Goal: Information Seeking & Learning: Learn about a topic

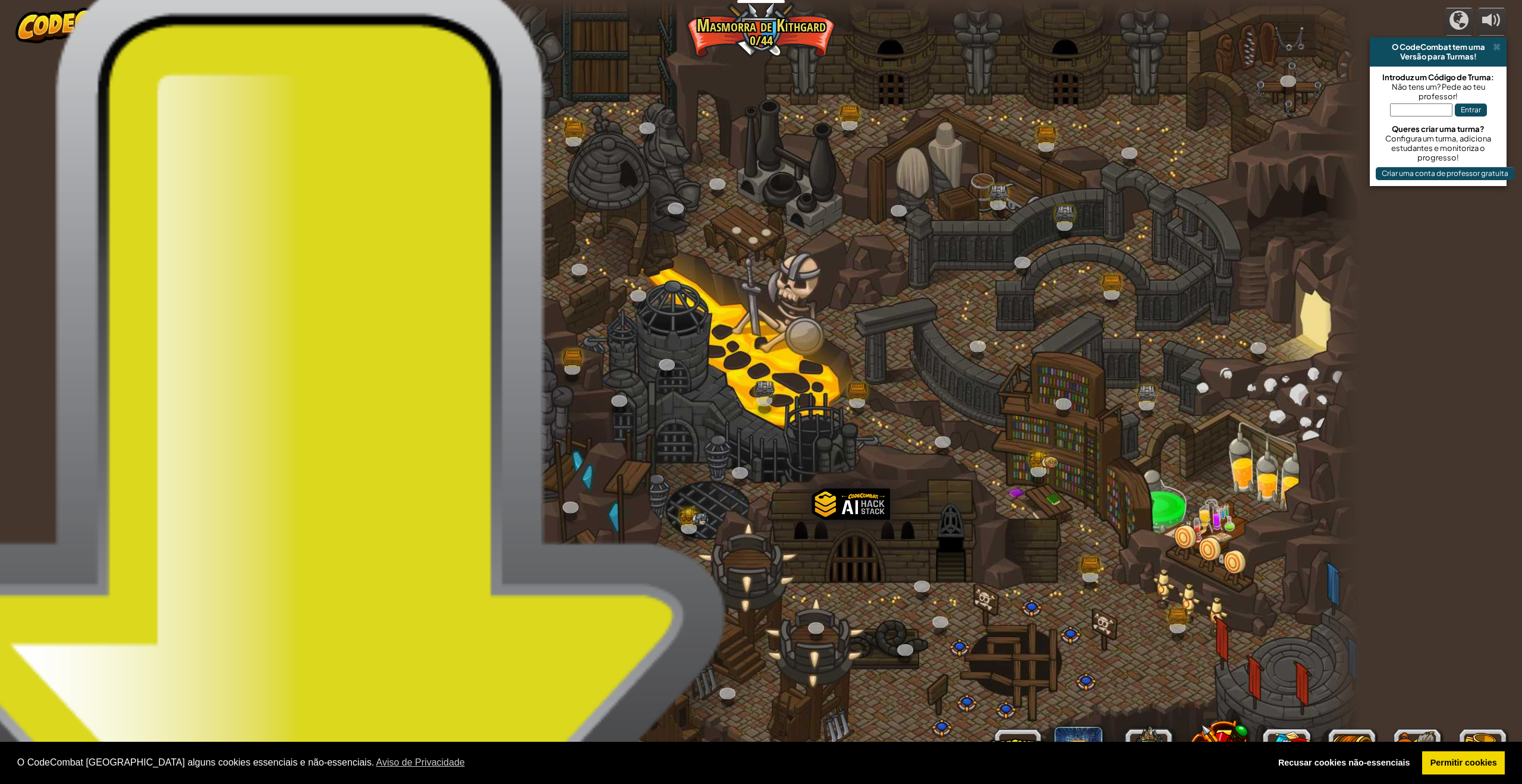
select select "pt-PT"
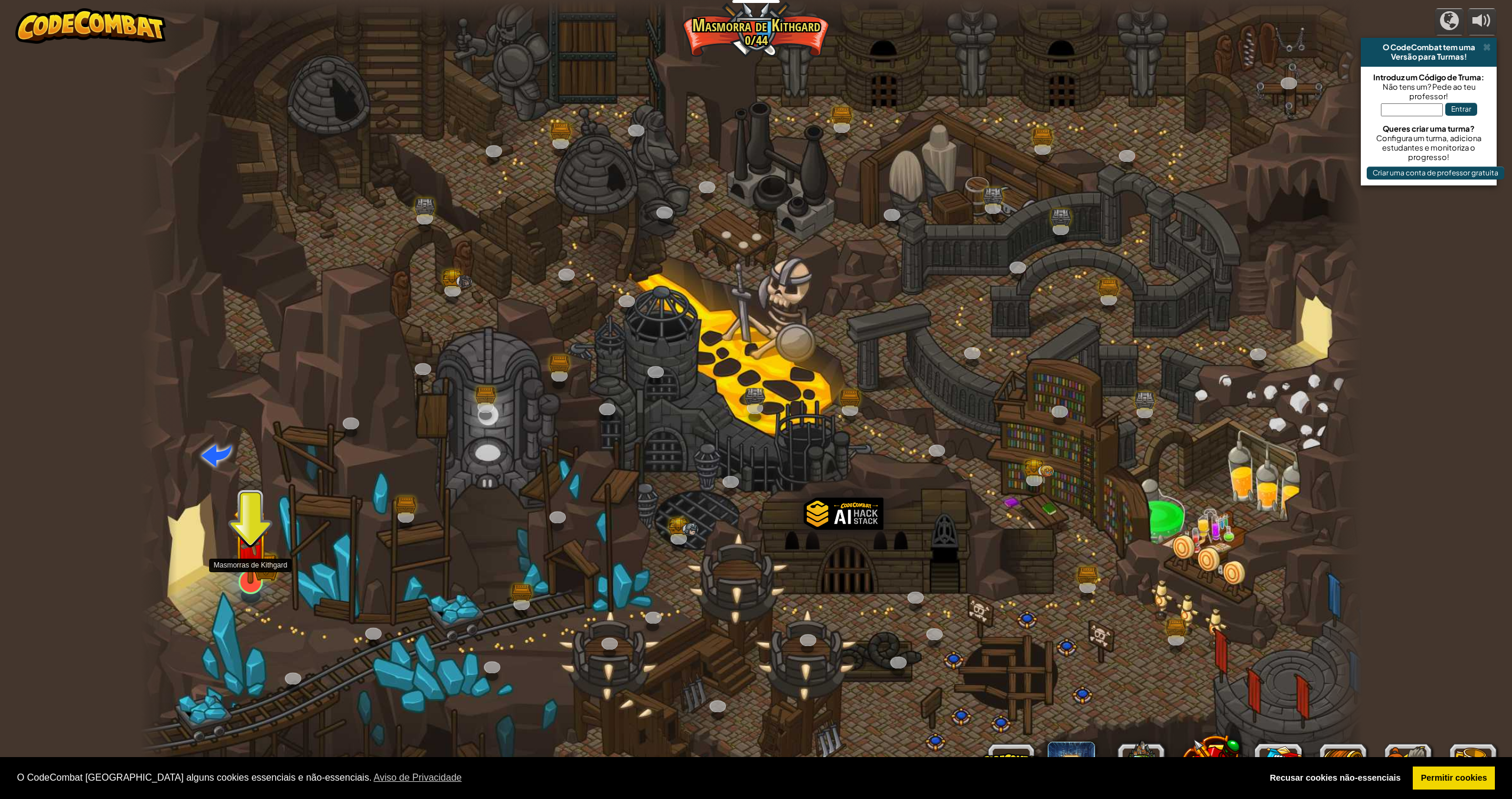
click at [244, 573] on img at bounding box center [251, 546] width 36 height 78
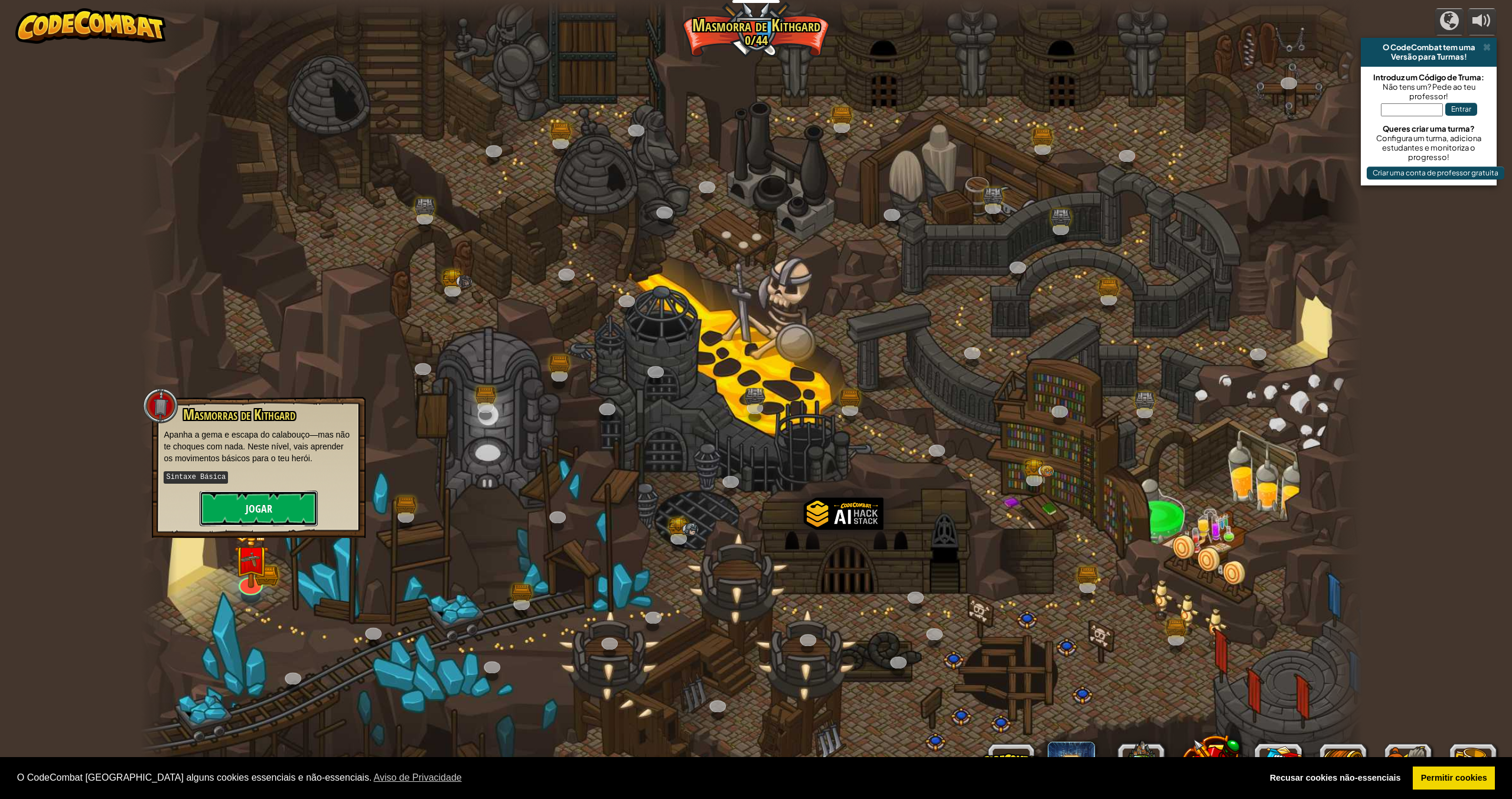
click at [263, 511] on button "Jogar" at bounding box center [258, 509] width 118 height 36
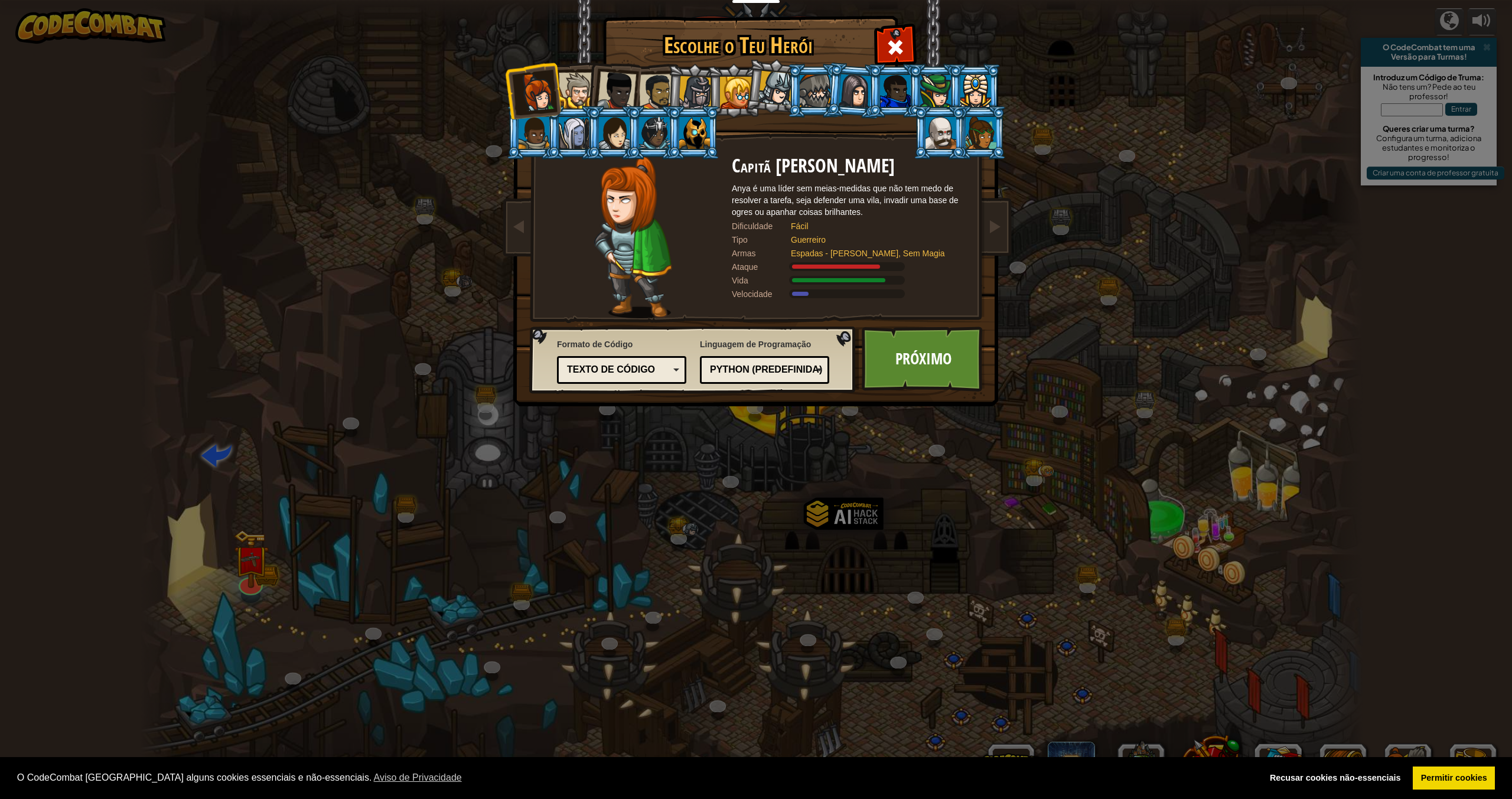
click at [742, 364] on div "Python (Predefinida)" at bounding box center [760, 370] width 102 height 14
click at [912, 367] on link "Próximo" at bounding box center [923, 359] width 124 height 65
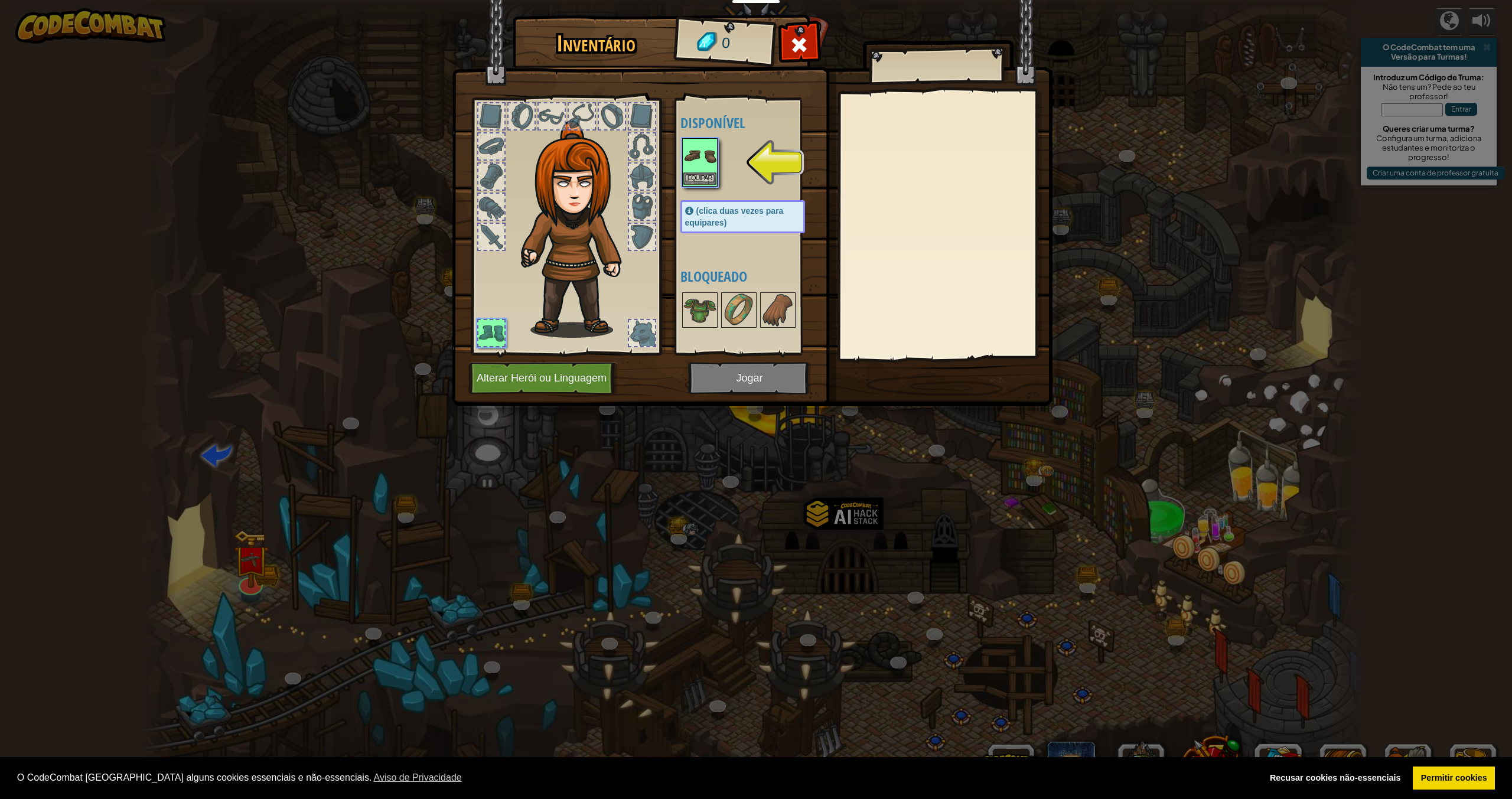
click at [704, 162] on img at bounding box center [699, 156] width 33 height 33
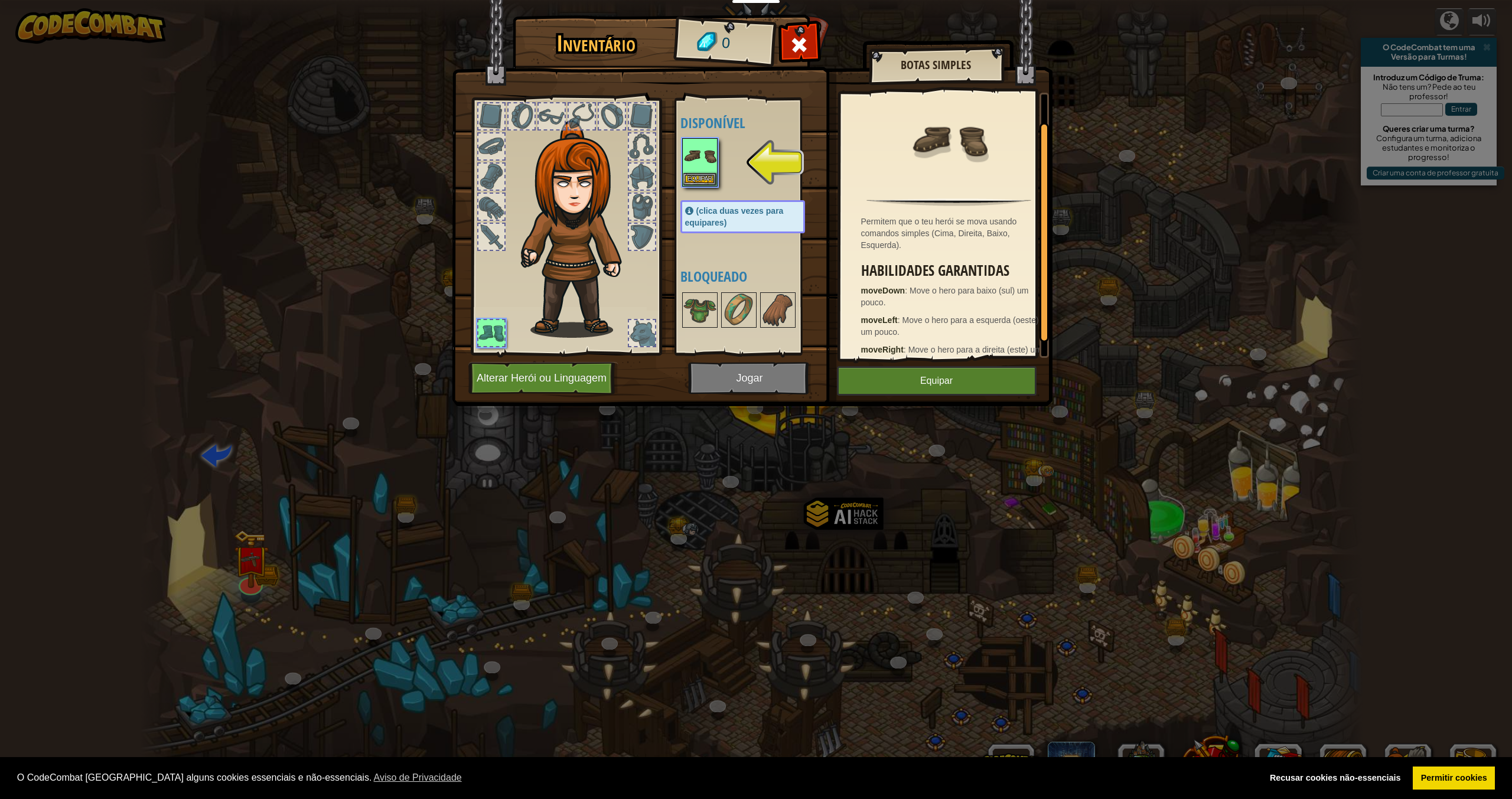
scroll to position [50, 0]
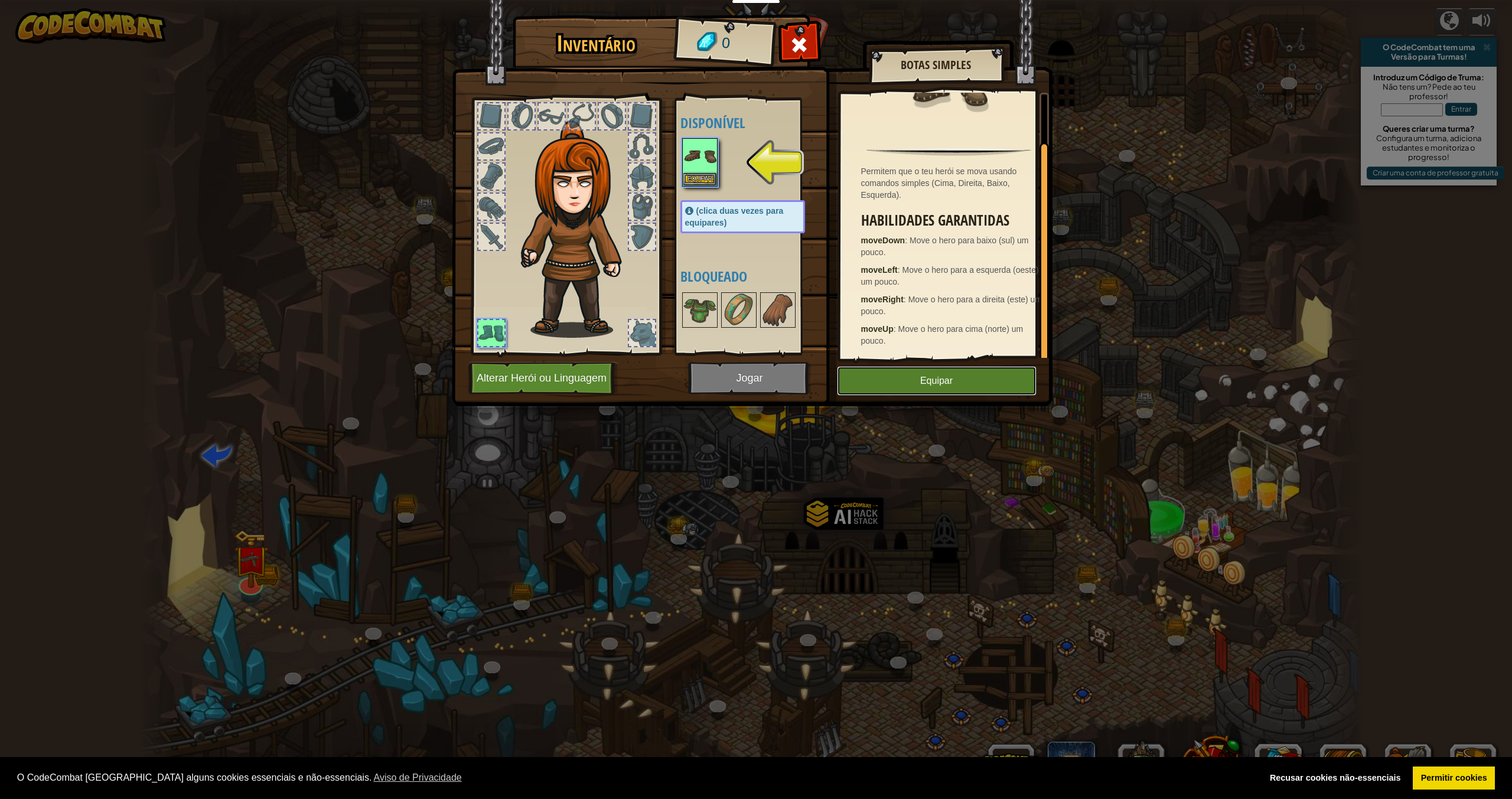
click at [904, 379] on button "Equipar" at bounding box center [936, 381] width 199 height 29
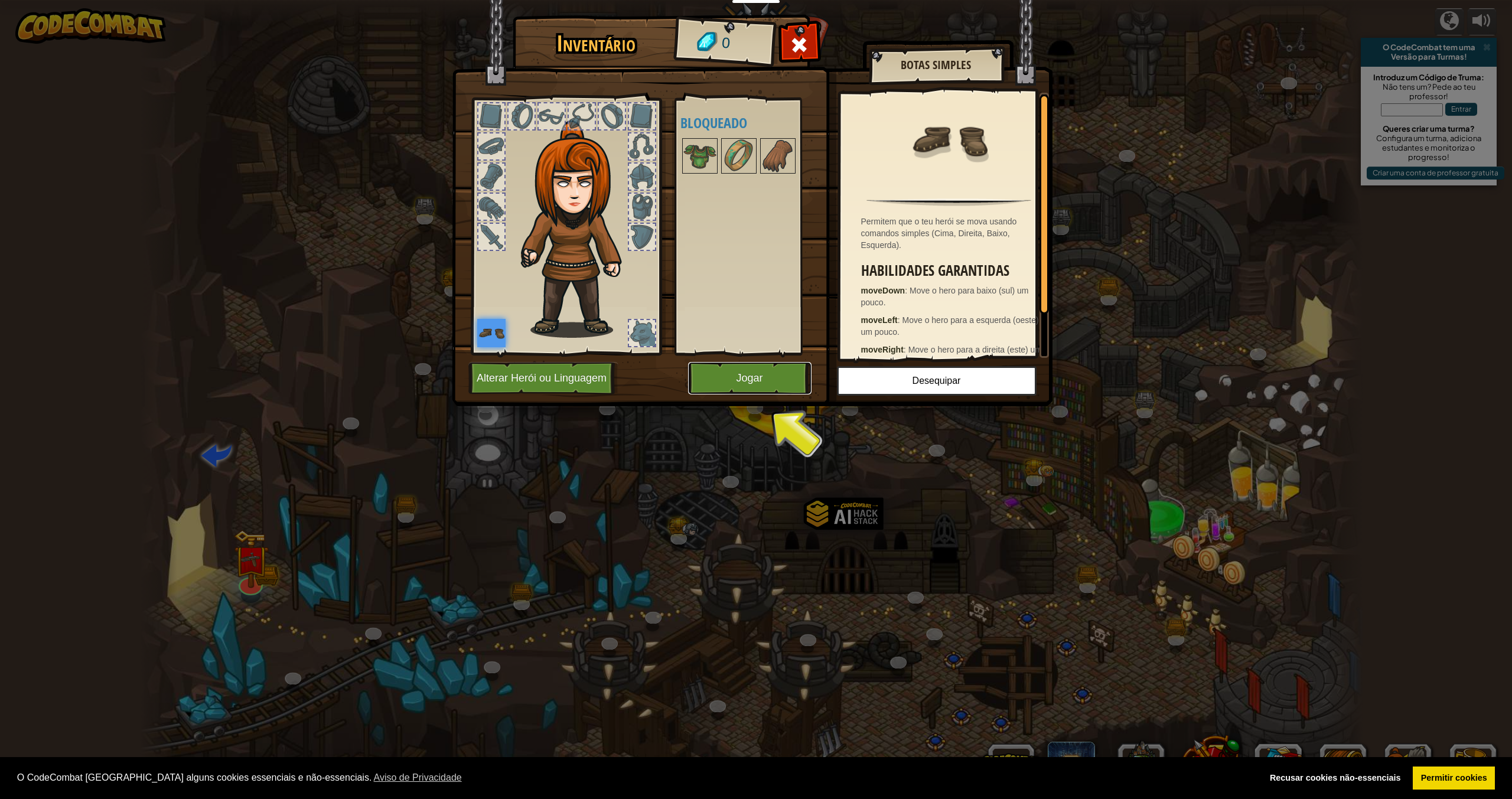
click at [745, 376] on button "Jogar" at bounding box center [750, 379] width 124 height 33
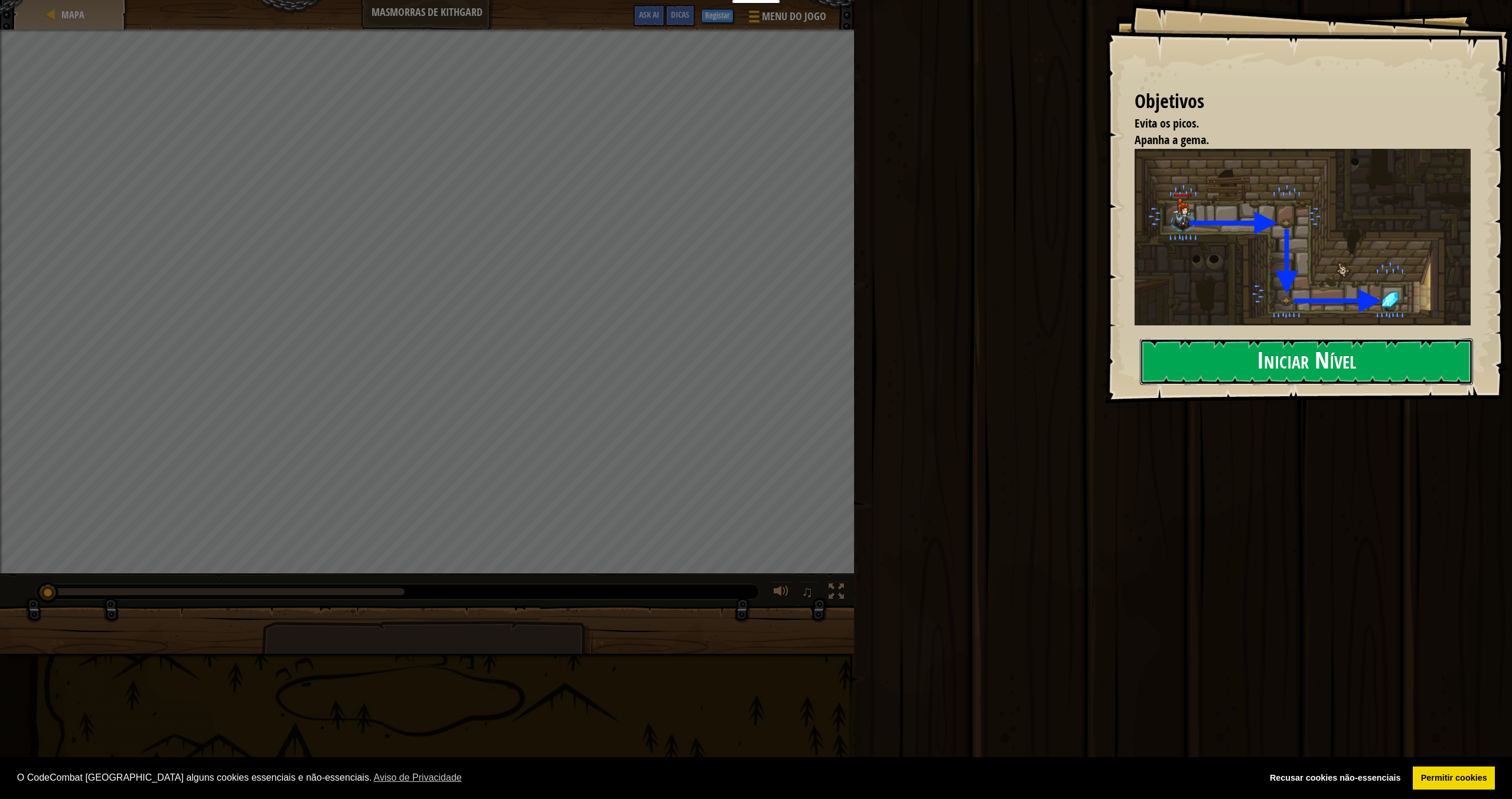
click at [1246, 366] on button "Iniciar Nível" at bounding box center [1306, 362] width 333 height 46
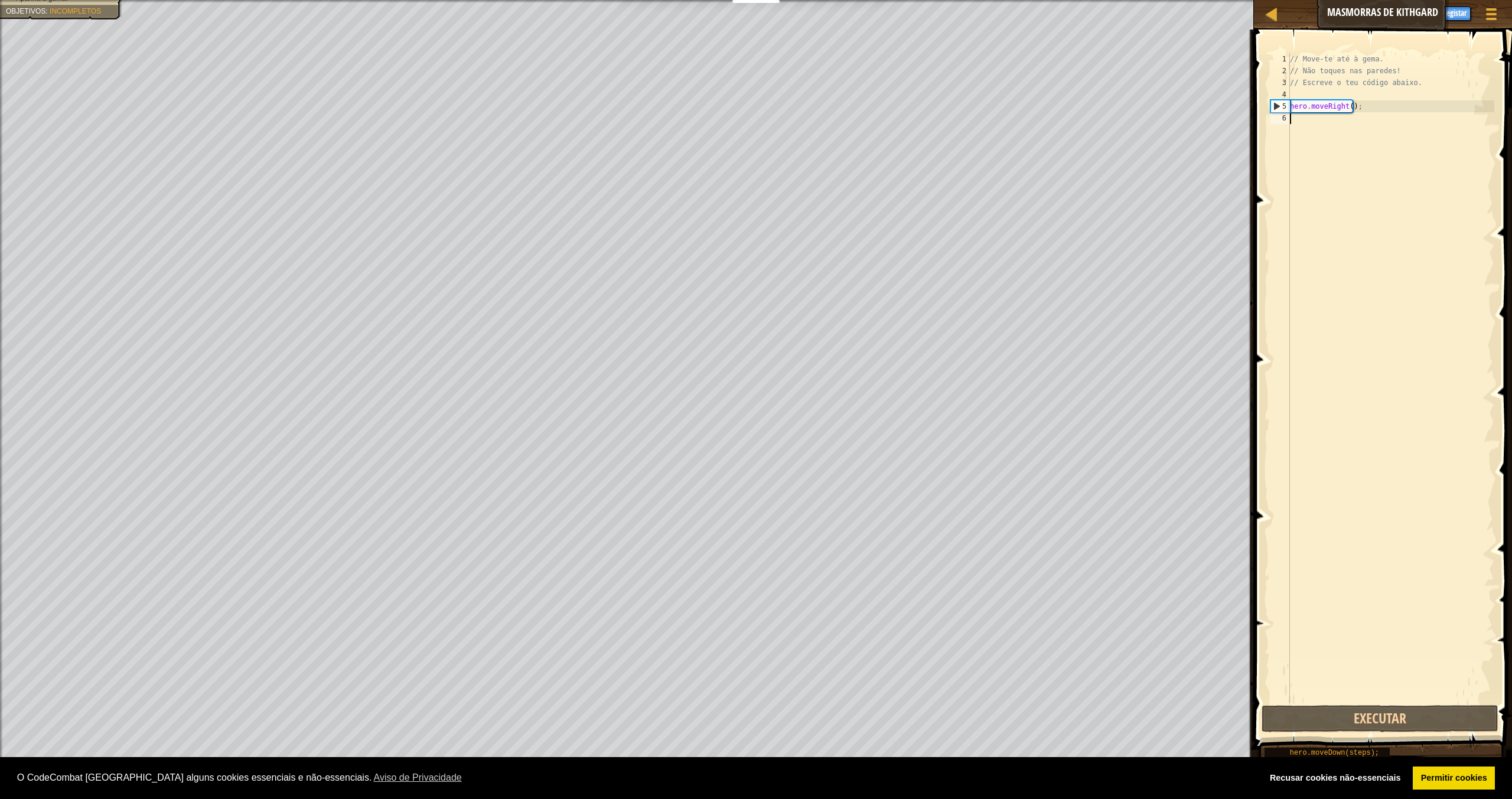
click at [1358, 109] on div "// Move-te até à gema. // Não toques nas paredes! // Escreve o teu código abaix…" at bounding box center [1391, 389] width 207 height 674
type textarea "hero.moveRight();"
click at [1400, 712] on button "Executar" at bounding box center [1370, 718] width 237 height 27
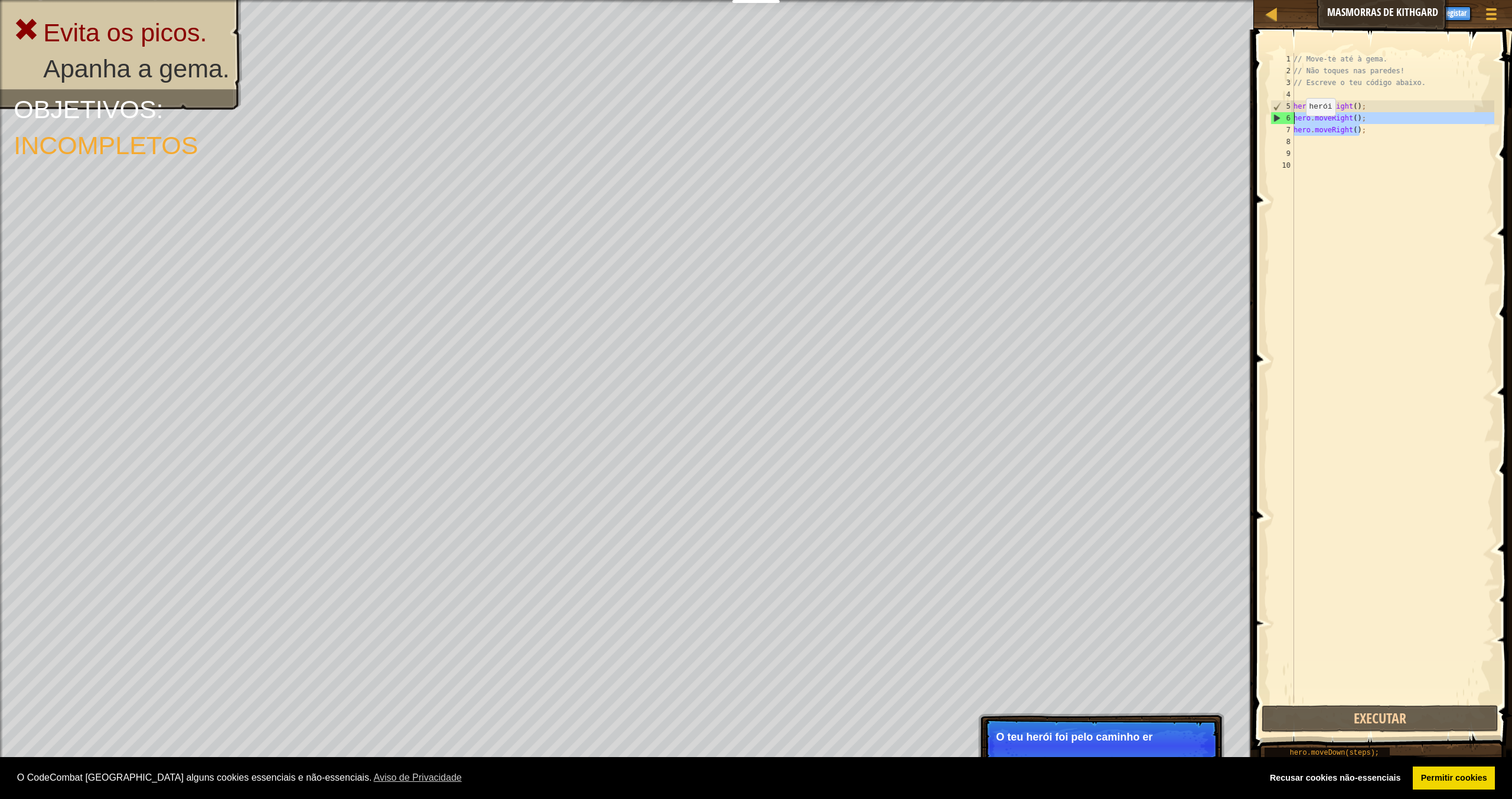
click at [1233, 123] on div "Mapa Masmorras de Kithgard Menu do Jogo Concluir Registar Dicas Ask AI 1 הההההה…" at bounding box center [756, 399] width 1512 height 799
type textarea "hero.moveRight();"
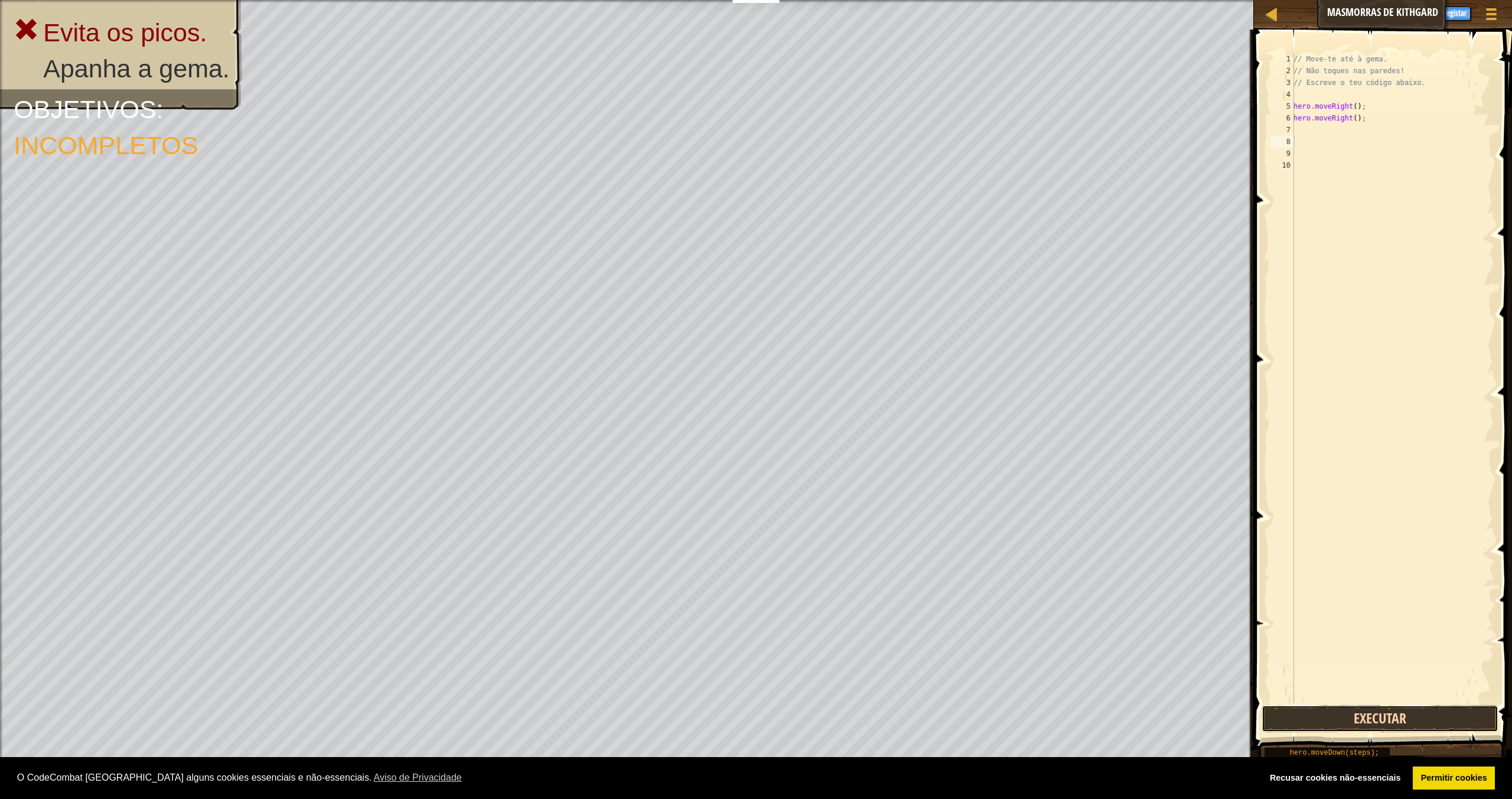
click at [1415, 713] on button "Executar" at bounding box center [1379, 718] width 237 height 27
click at [1347, 122] on div "// Move-te até à gema. // Não toques nas paredes! // Escreve o teu código abaix…" at bounding box center [1391, 389] width 203 height 674
type textarea "hero.moveRight();"
click at [1382, 721] on button "Executar" at bounding box center [1379, 718] width 237 height 27
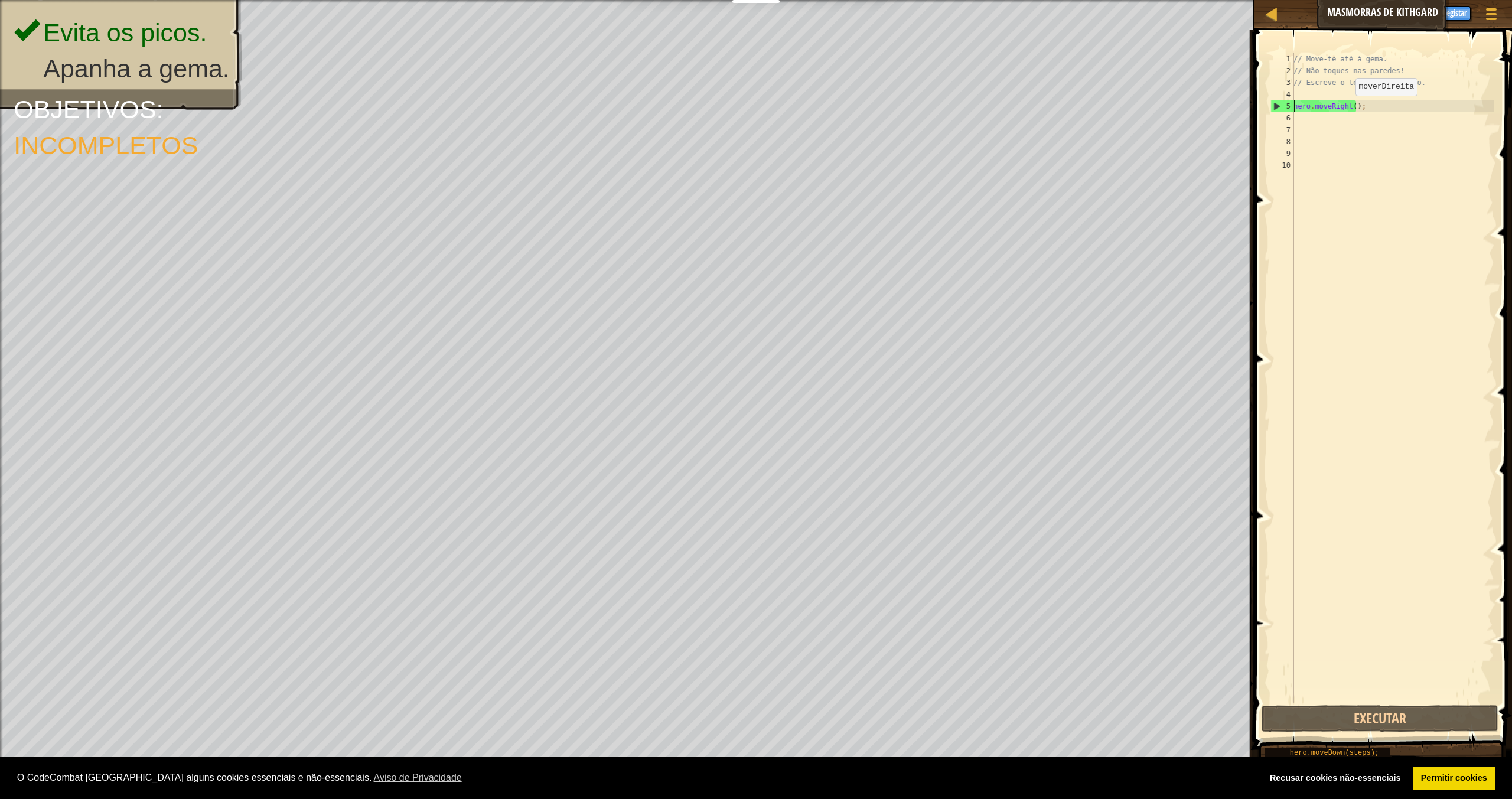
type textarea "hero.moveRight();"
paste textarea "hero.moveRight();"
type textarea "hero.moveDown();"
click at [1363, 715] on button "Executar" at bounding box center [1379, 718] width 237 height 27
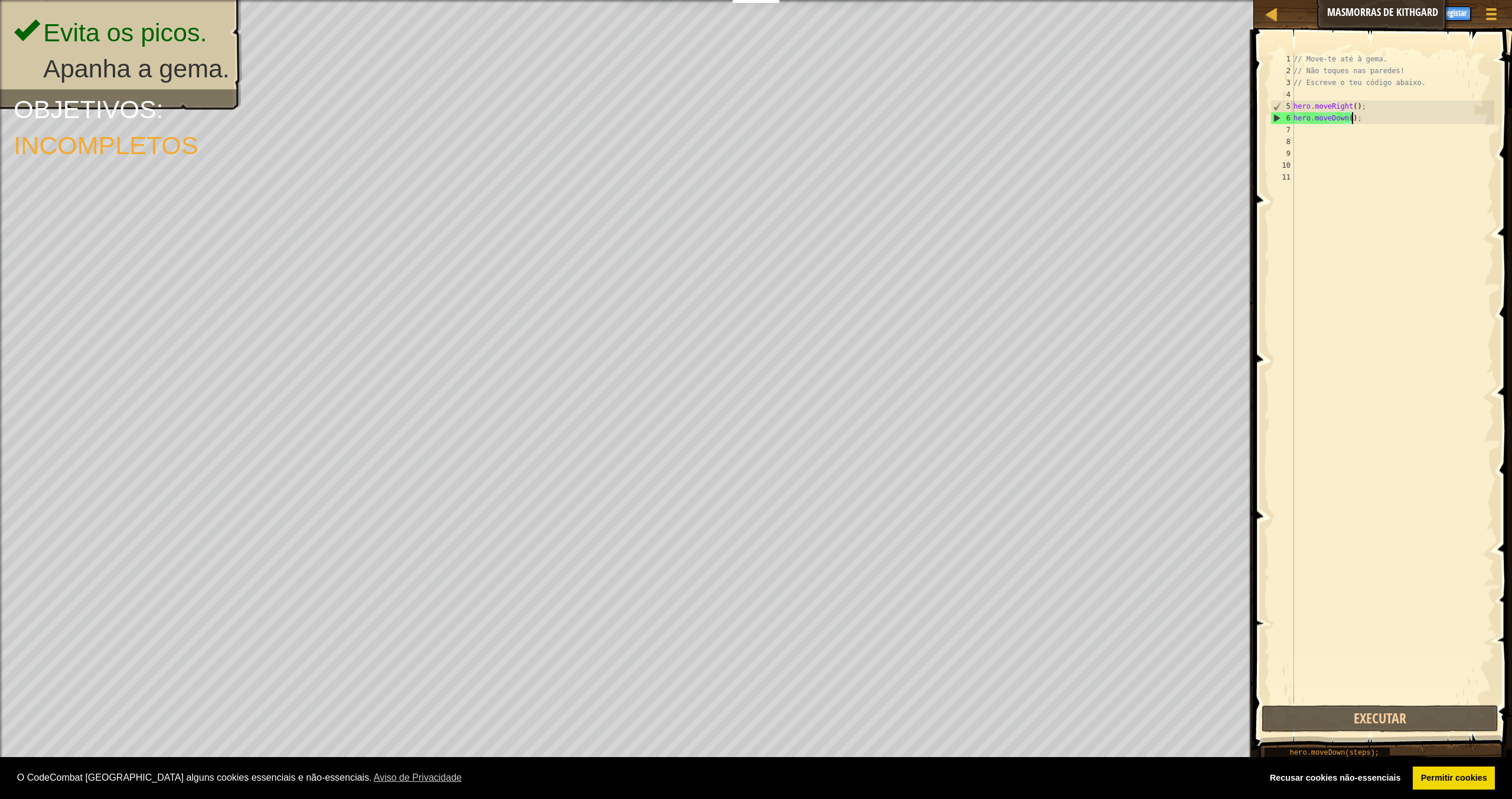
select select "pt-PT"
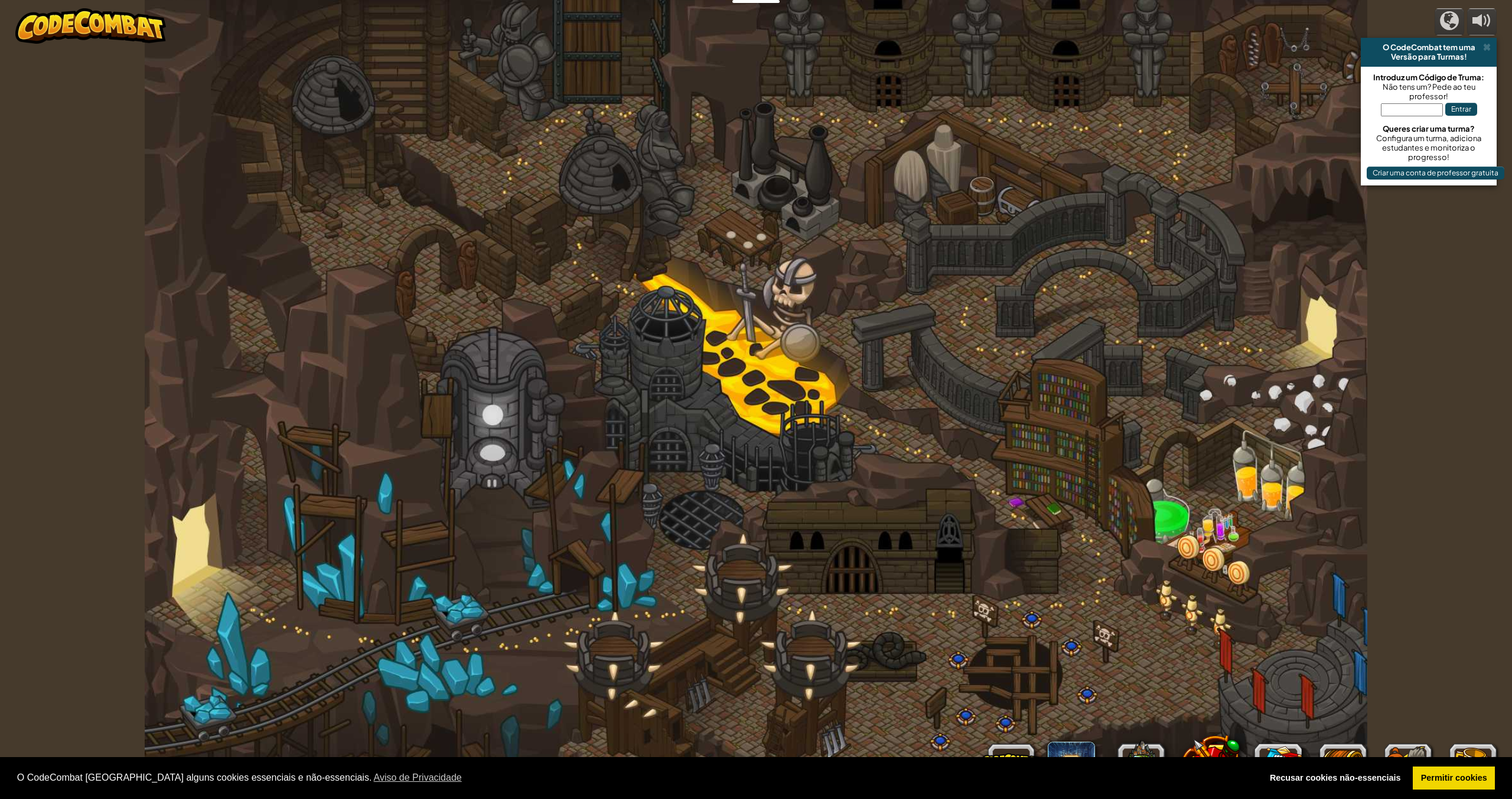
select select "pt-PT"
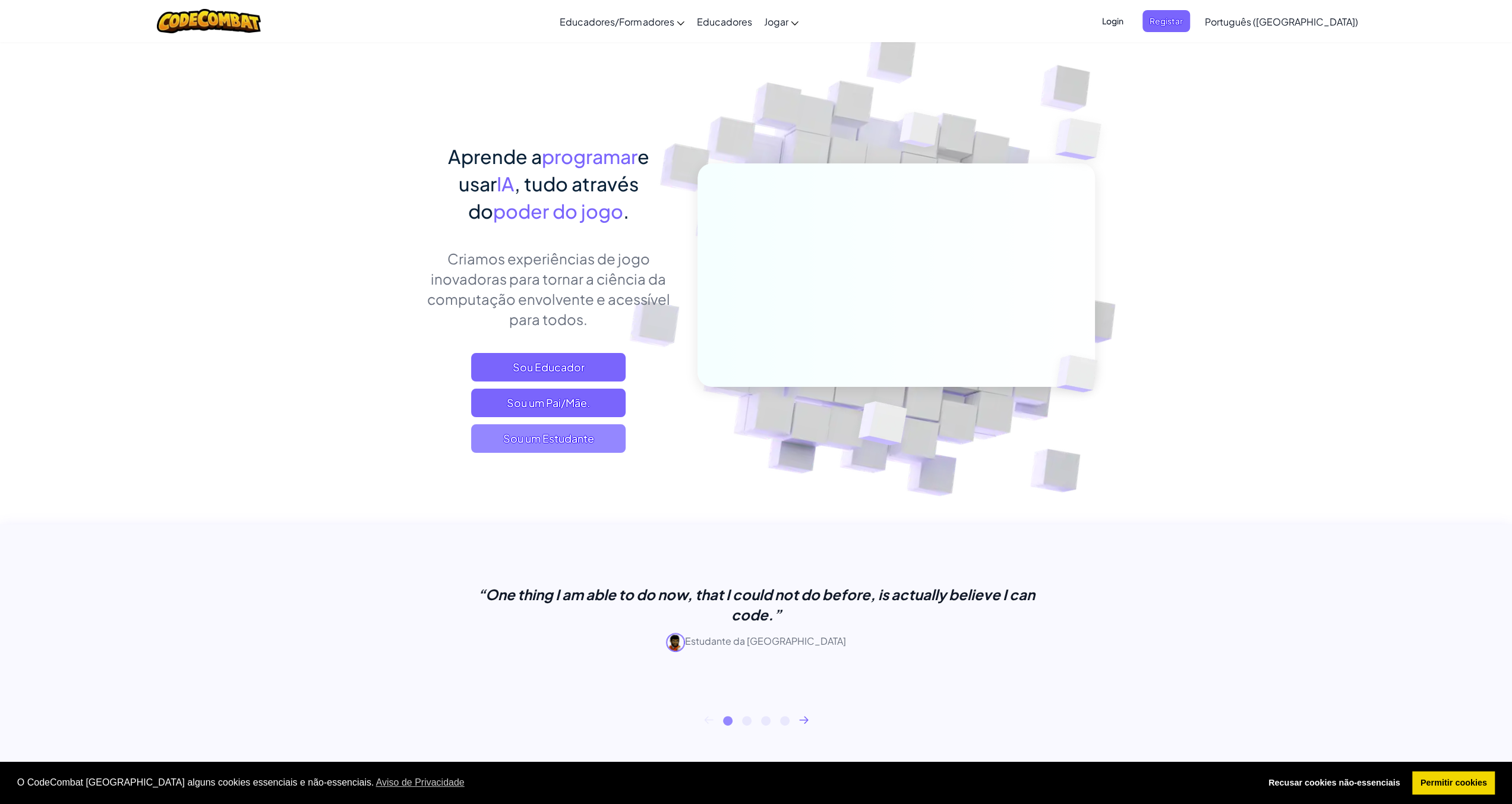
click at [564, 434] on span "Sou um Estudante" at bounding box center [548, 438] width 155 height 29
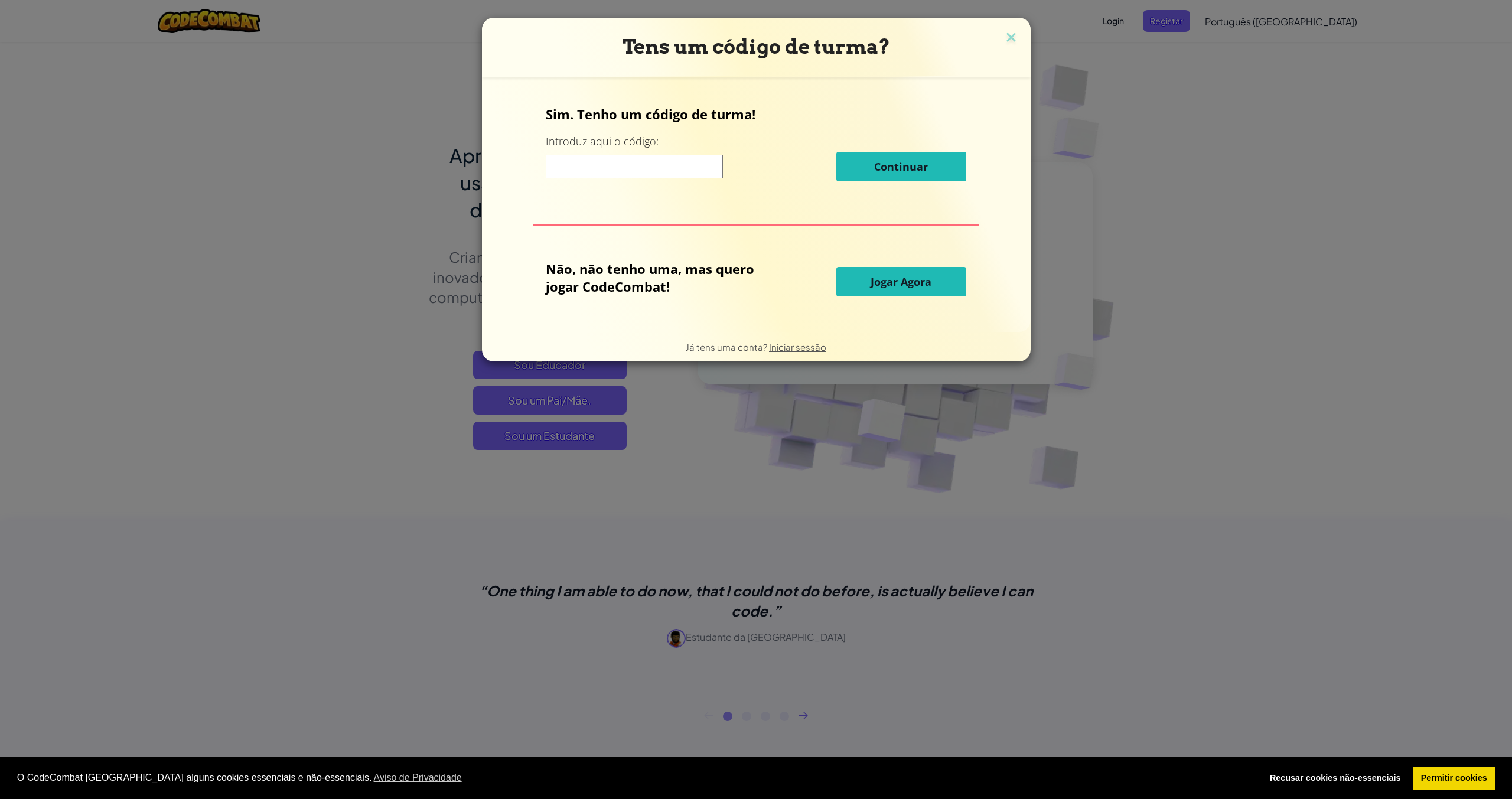
click at [891, 292] on button "Jogar Agora" at bounding box center [901, 282] width 130 height 29
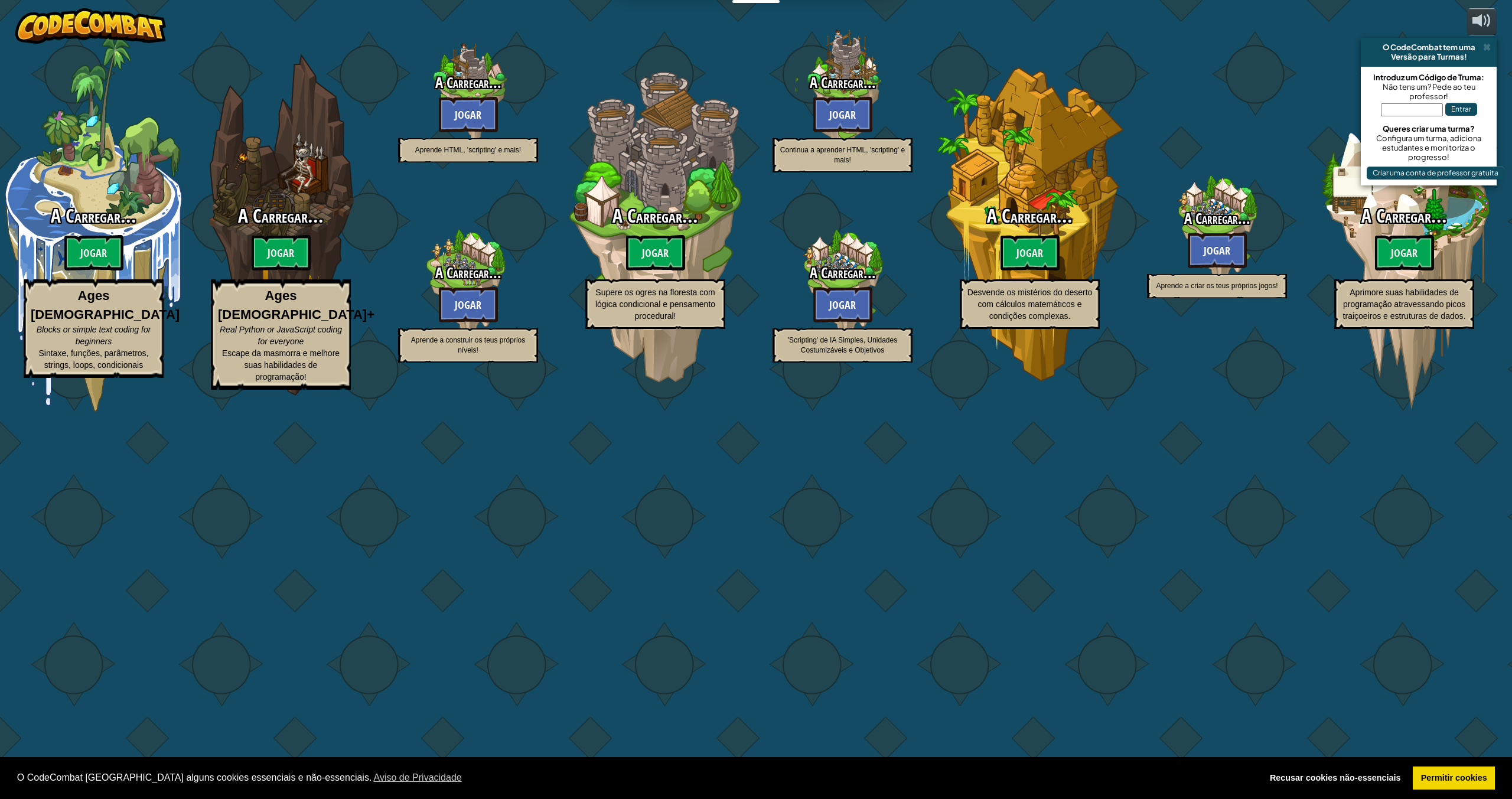
select select "pt-PT"
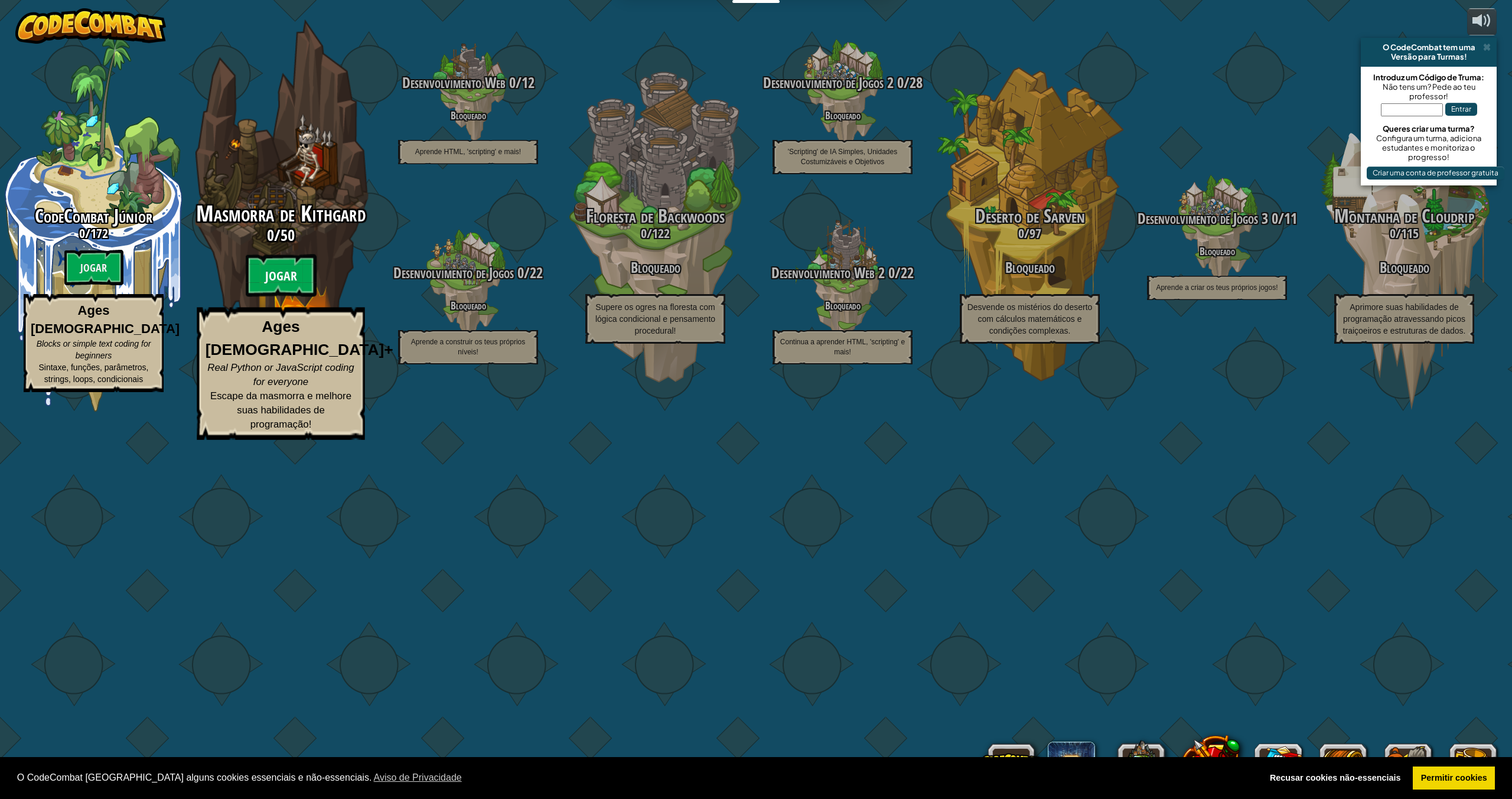
click at [274, 297] on btn "Jogar" at bounding box center [281, 276] width 71 height 42
select select "pt-PT"
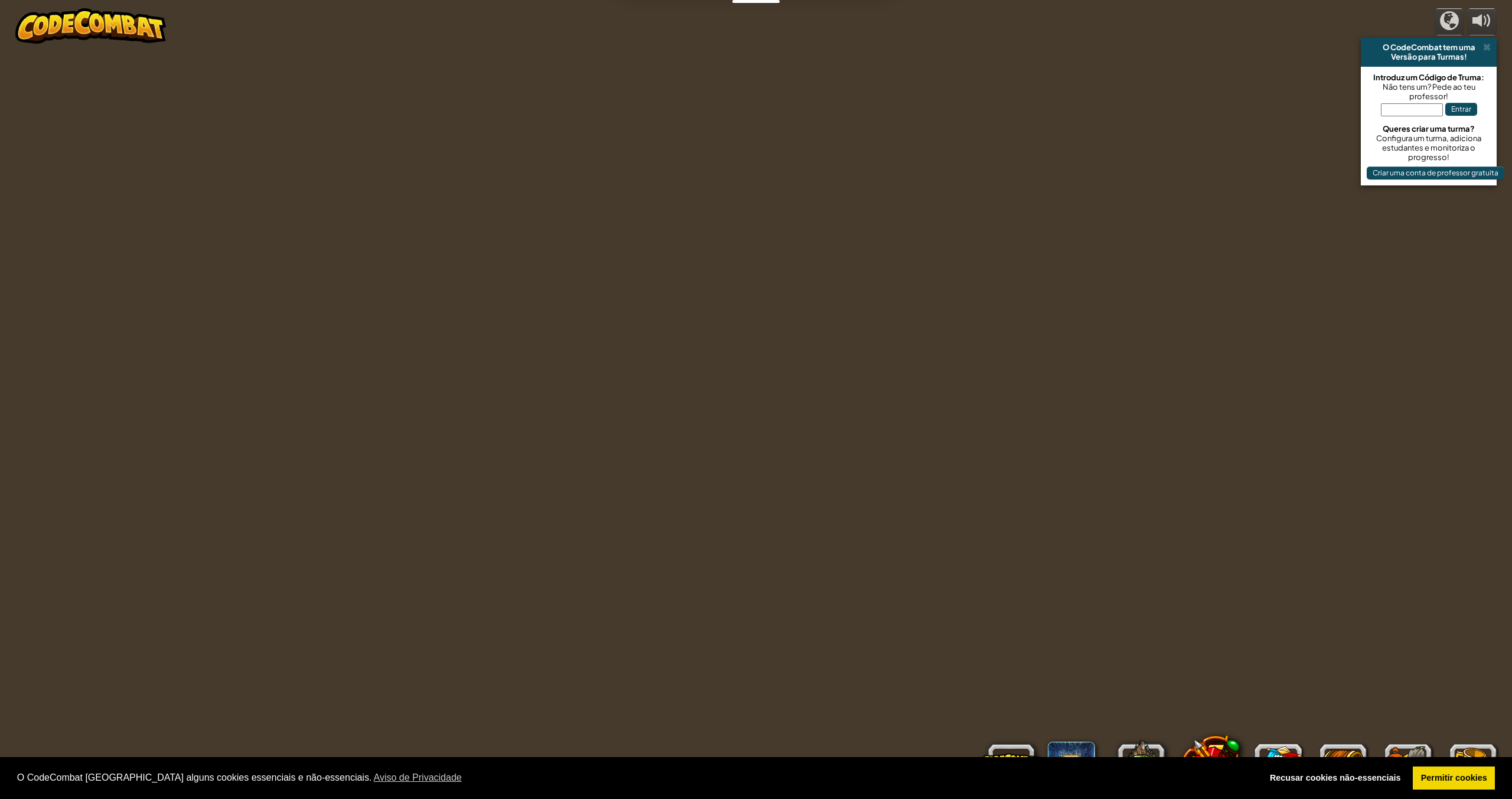
select select "pt-PT"
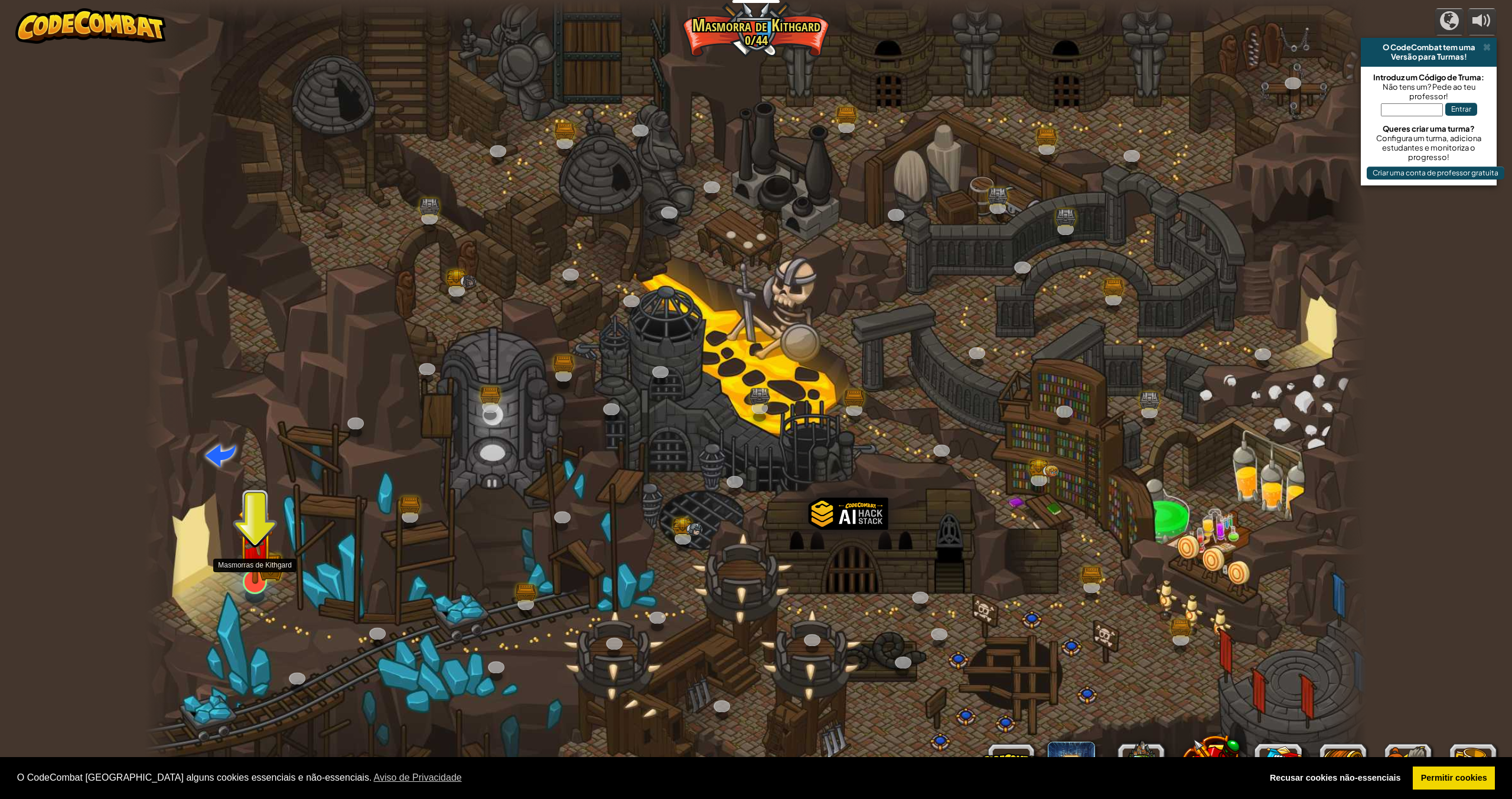
click at [268, 571] on img at bounding box center [256, 546] width 36 height 78
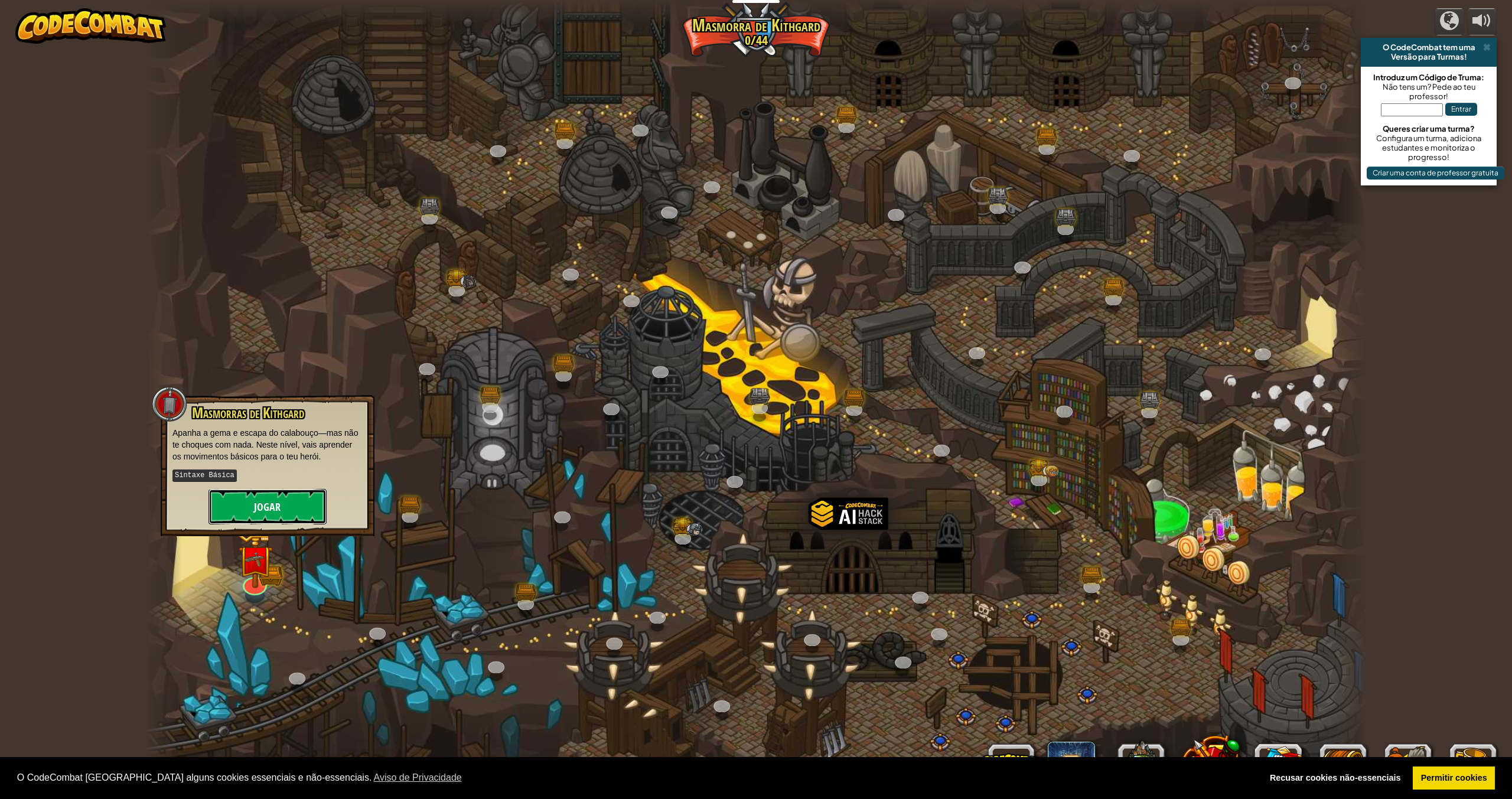
click at [256, 511] on button "Jogar" at bounding box center [267, 507] width 118 height 36
